Goal: Check status: Check status

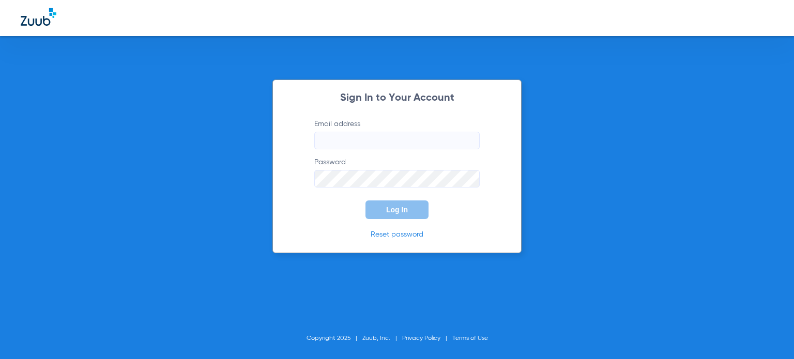
type input "[PERSON_NAME][EMAIL_ADDRESS][PERSON_NAME][DOMAIN_NAME]"
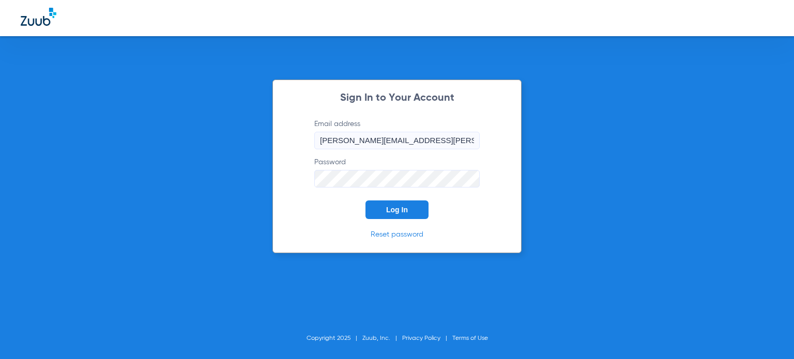
click at [329, 221] on div "Sign In to Your Account Email address [PERSON_NAME][EMAIL_ADDRESS][PERSON_NAME]…" at bounding box center [396, 167] width 249 height 174
click at [367, 206] on button "Log In" at bounding box center [396, 209] width 63 height 19
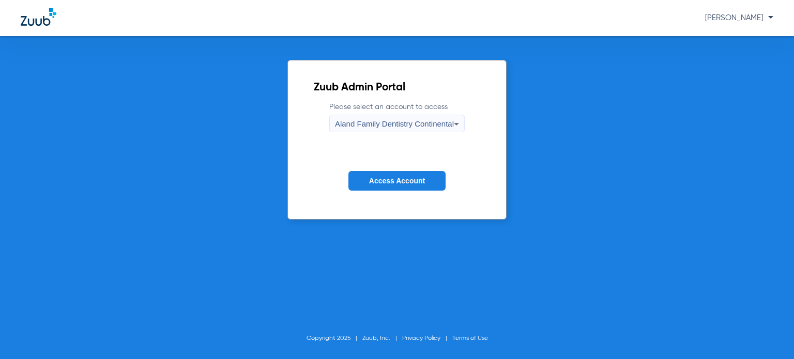
click at [347, 120] on span "Aland Family Dentistry Continental" at bounding box center [394, 123] width 119 height 9
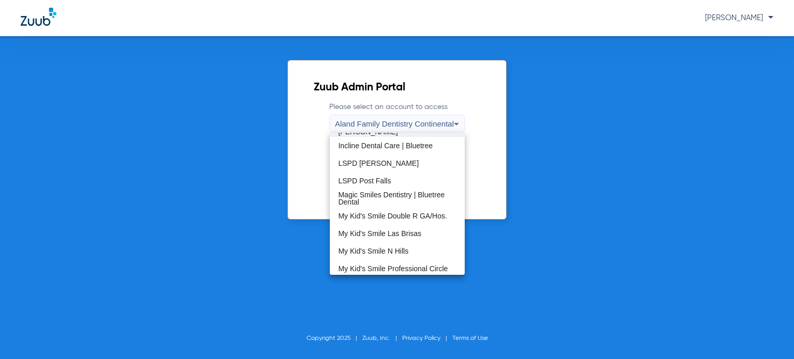
scroll to position [332, 0]
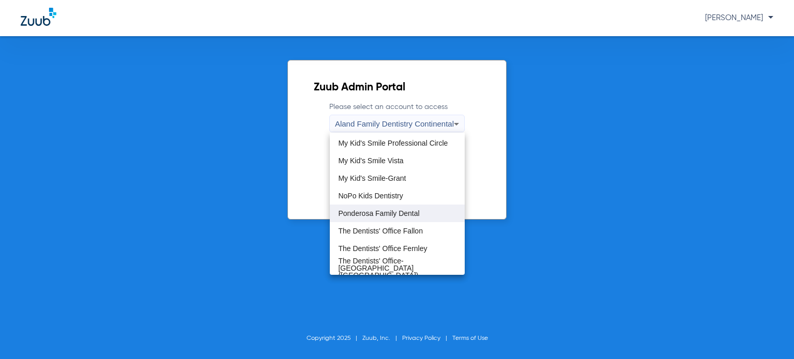
click at [395, 217] on mat-option "Ponderosa Family Dental" at bounding box center [397, 214] width 135 height 18
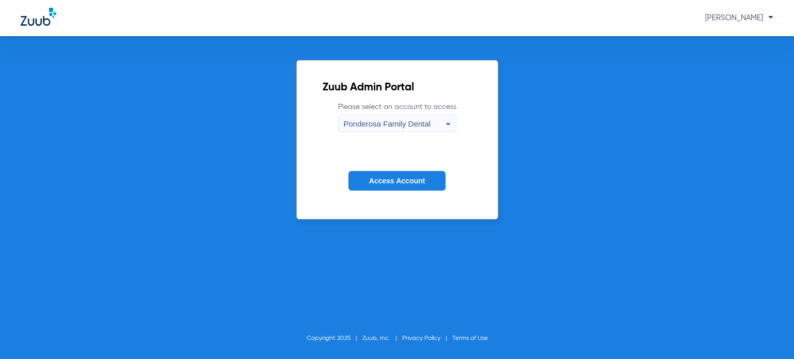
click at [390, 196] on form "Please select an account to access Ponderosa Family Dental Access Account" at bounding box center [396, 154] width 149 height 105
click at [390, 189] on button "Access Account" at bounding box center [396, 181] width 97 height 20
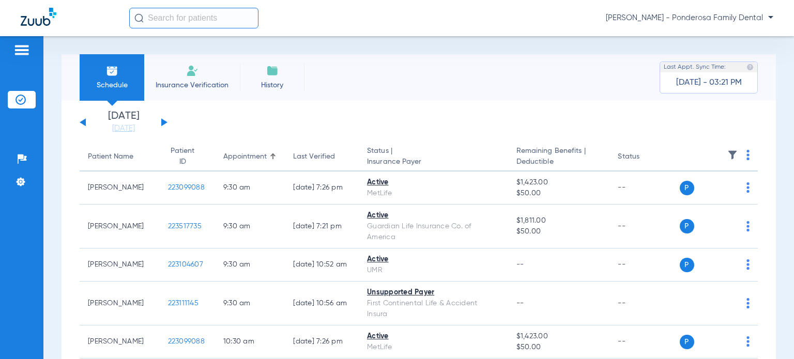
click at [168, 122] on app-single-date-navigator "[DATE] [DATE] [DATE] [DATE] [DATE] [DATE] [DATE] [DATE] [DATE] [DATE] [DATE] [D…" at bounding box center [419, 122] width 678 height 23
click at [164, 120] on div "[DATE] [DATE] [DATE] [DATE] [DATE] [DATE] [DATE] [DATE] [DATE] [DATE] [DATE] [D…" at bounding box center [124, 122] width 88 height 23
click at [161, 123] on button at bounding box center [164, 122] width 6 height 8
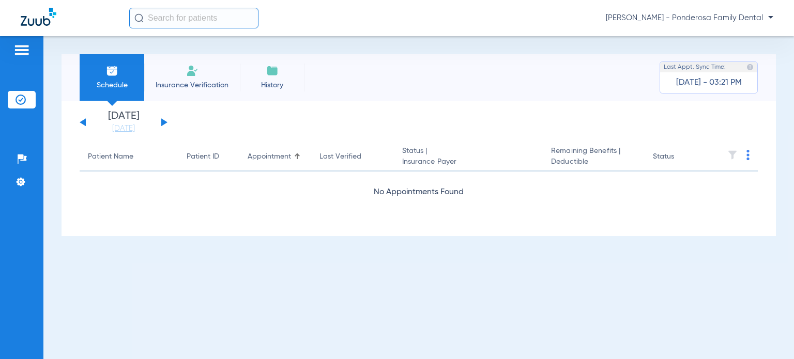
click at [161, 123] on button at bounding box center [164, 122] width 6 height 8
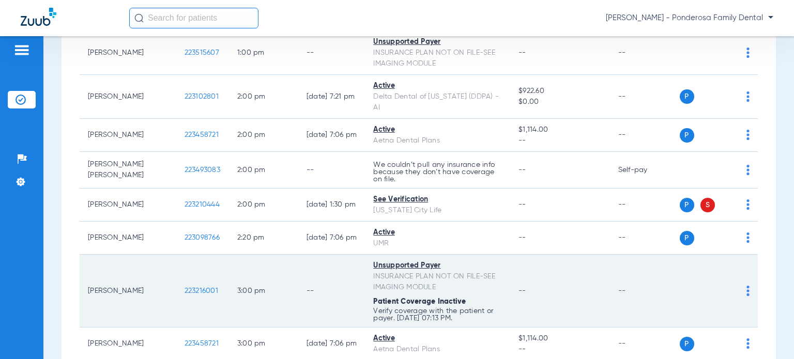
scroll to position [1004, 0]
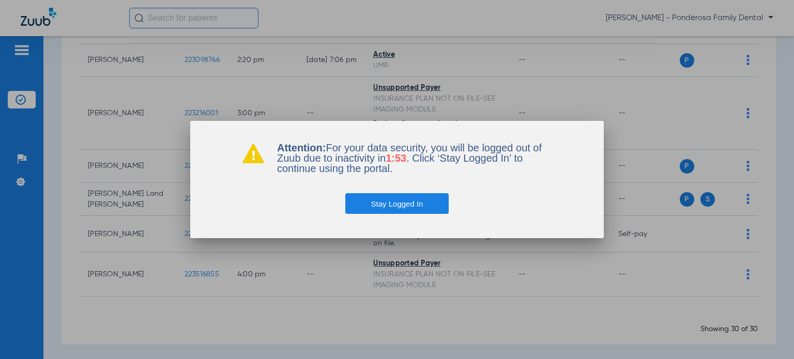
click at [411, 204] on button "Stay Logged In" at bounding box center [397, 203] width 104 height 21
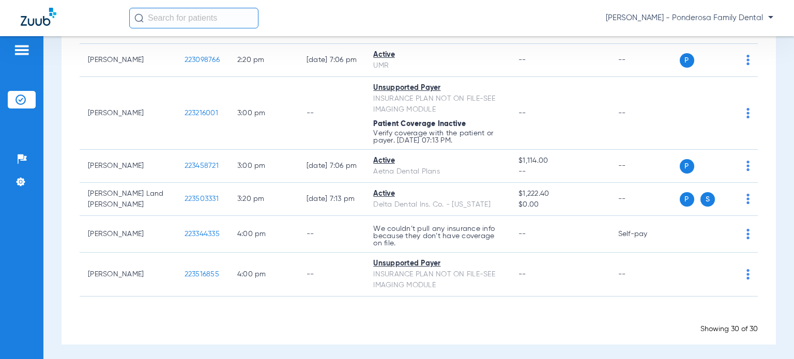
scroll to position [0, 0]
